Goal: Information Seeking & Learning: Learn about a topic

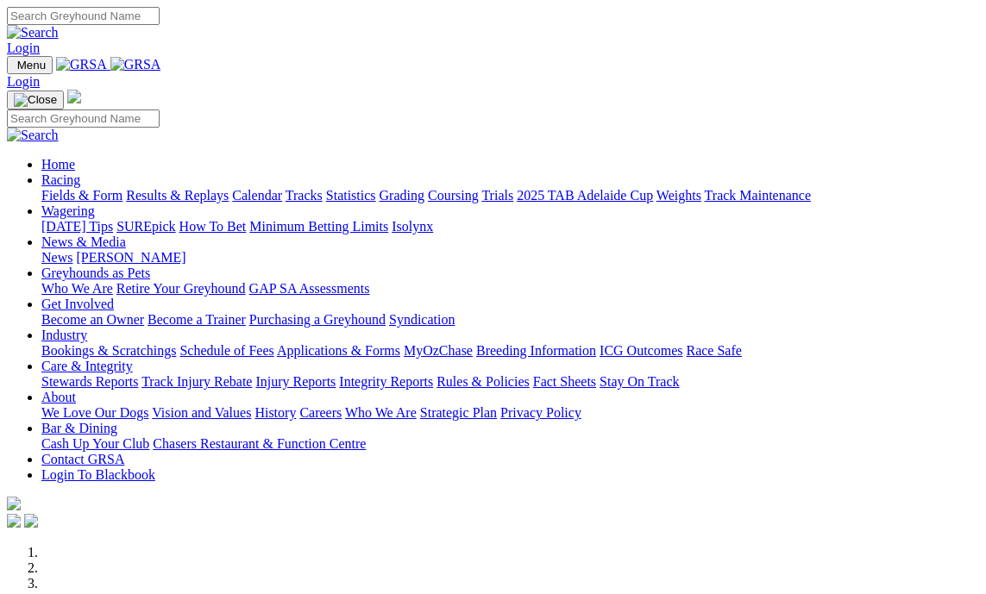
click at [85, 343] on link "Bookings & Scratchings" at bounding box center [108, 350] width 135 height 15
click at [72, 188] on link "Fields & Form" at bounding box center [81, 195] width 81 height 15
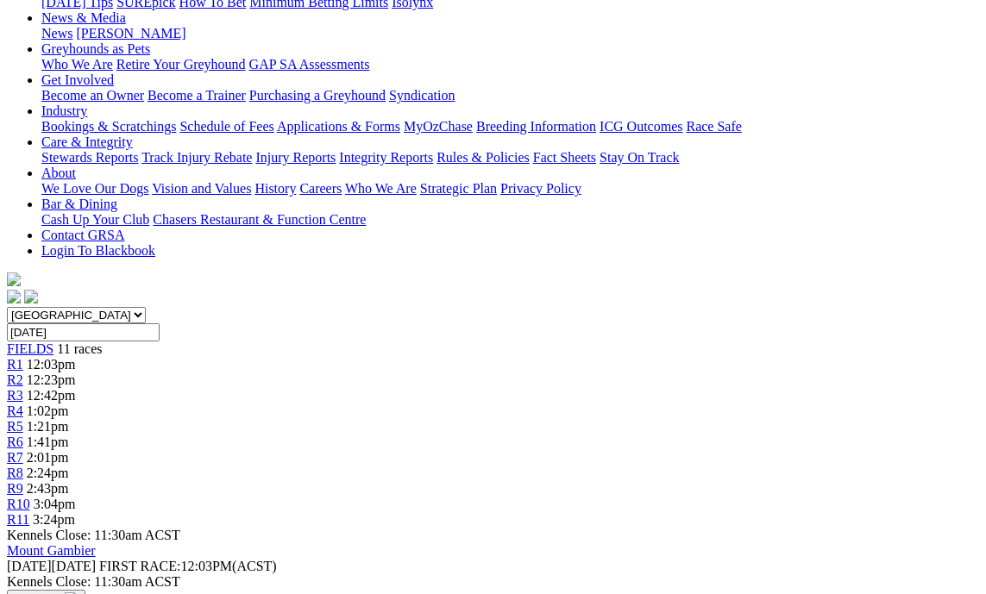
scroll to position [259, 0]
